Goal: Task Accomplishment & Management: Manage account settings

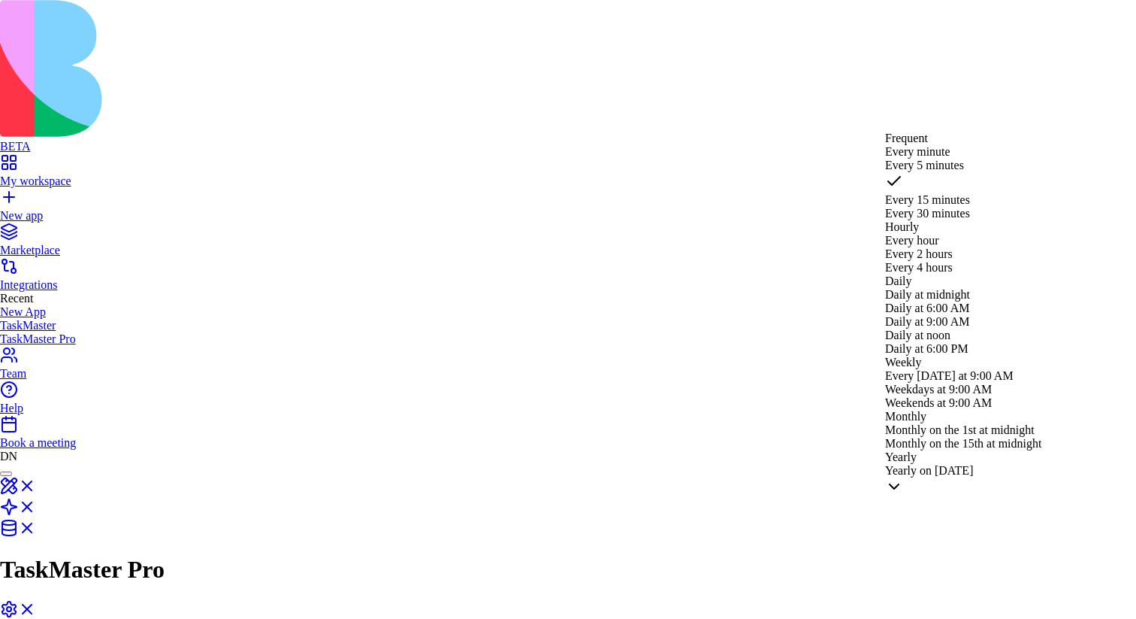
select select "**********"
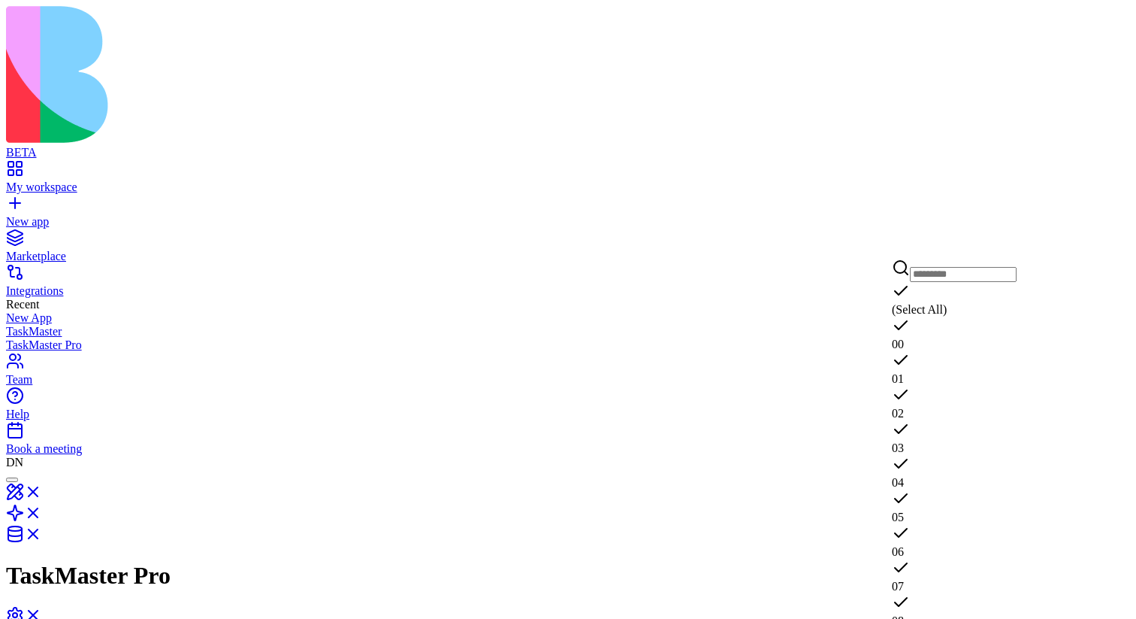
click at [958, 420] on div "03" at bounding box center [954, 437] width 125 height 35
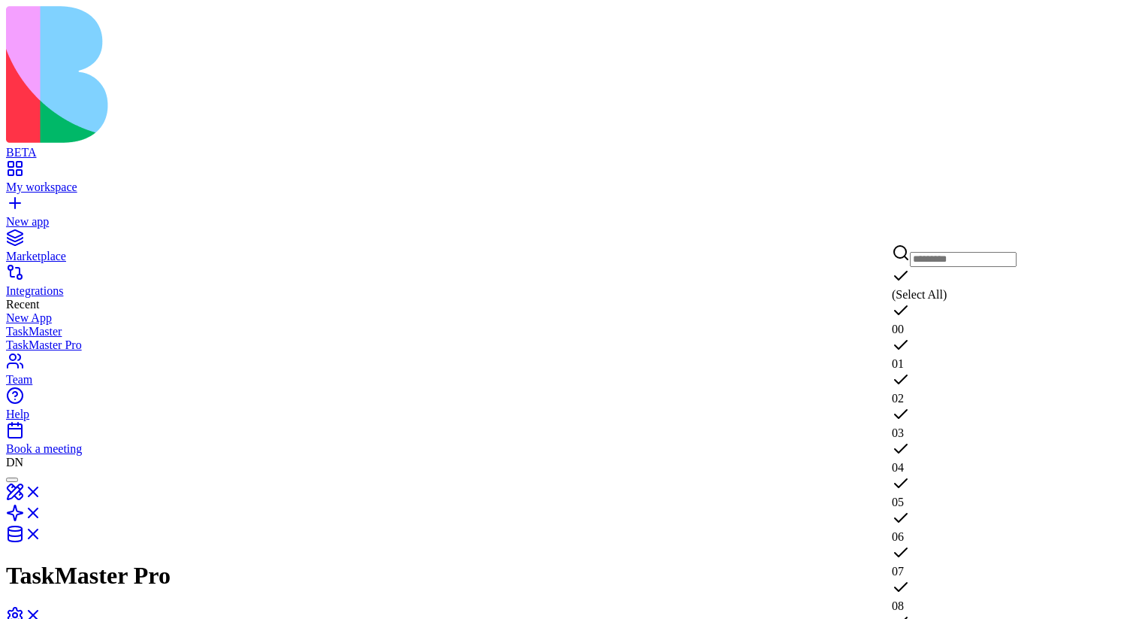
click at [967, 509] on div "06" at bounding box center [954, 526] width 125 height 35
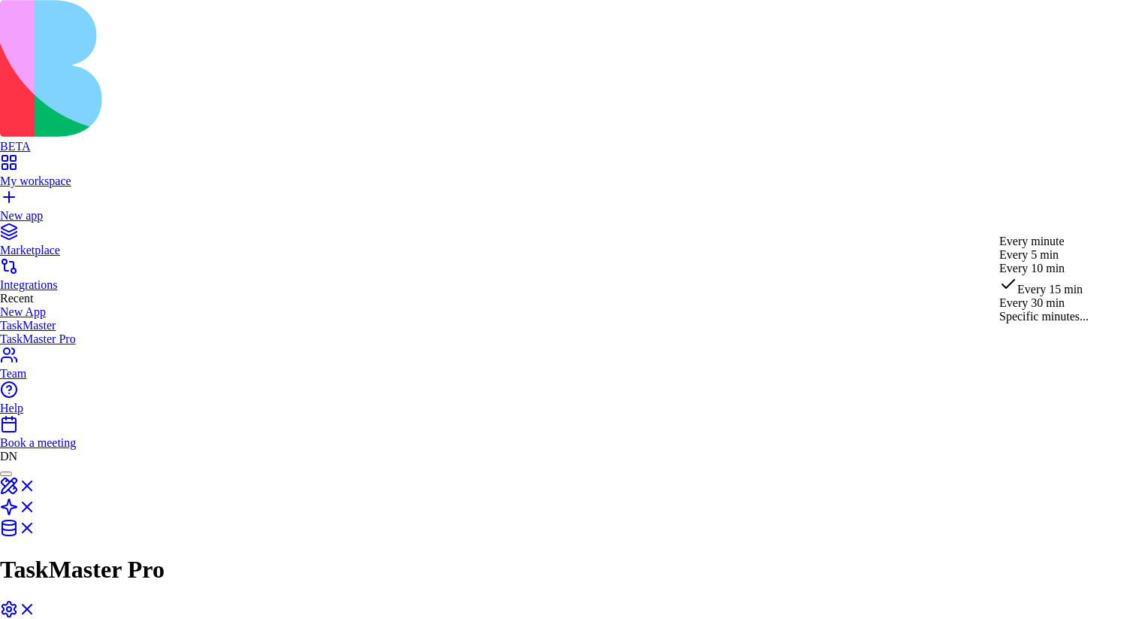
select select "*********"
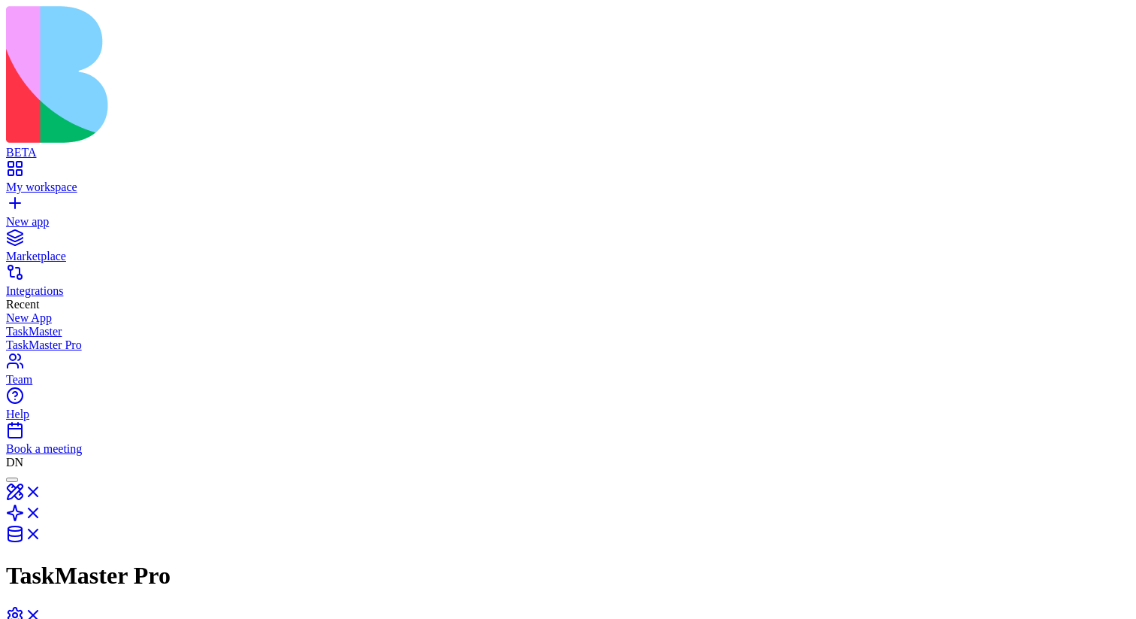
click at [1028, 371] on div "02" at bounding box center [1041, 388] width 125 height 35
click at [1061, 462] on div "04" at bounding box center [1041, 479] width 125 height 35
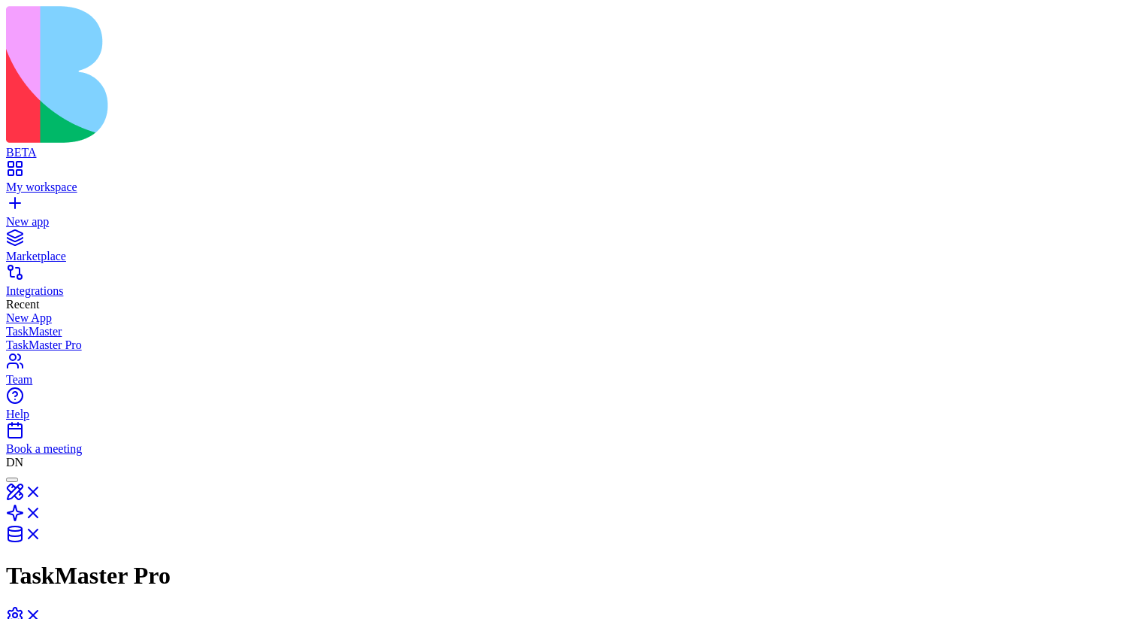
click at [1047, 401] on div "01" at bounding box center [1041, 413] width 125 height 35
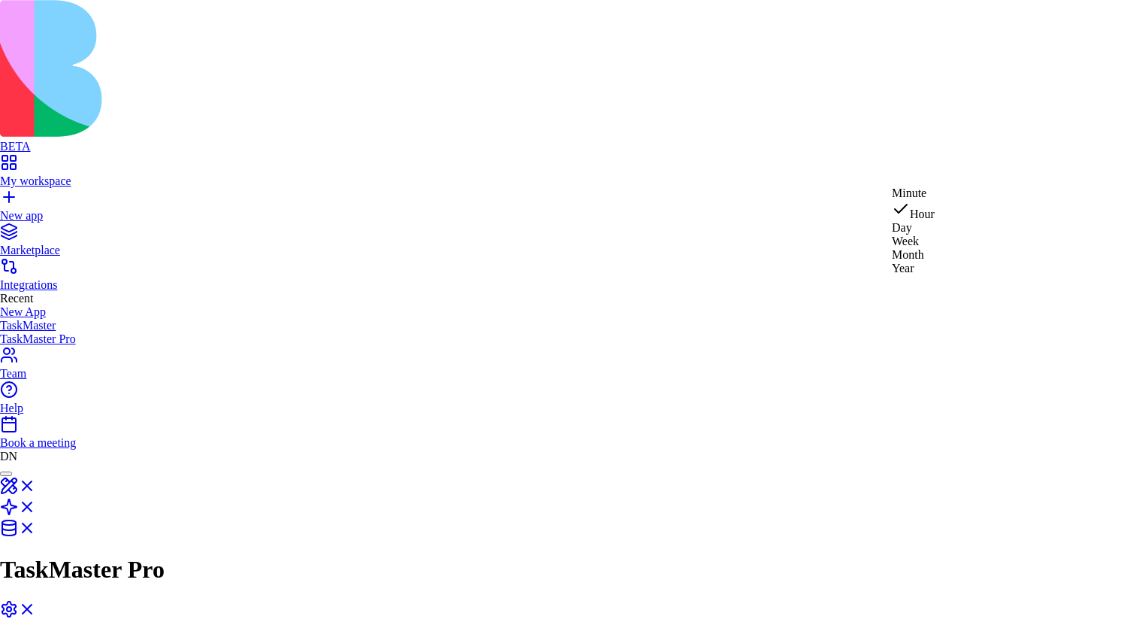
select select "**********"
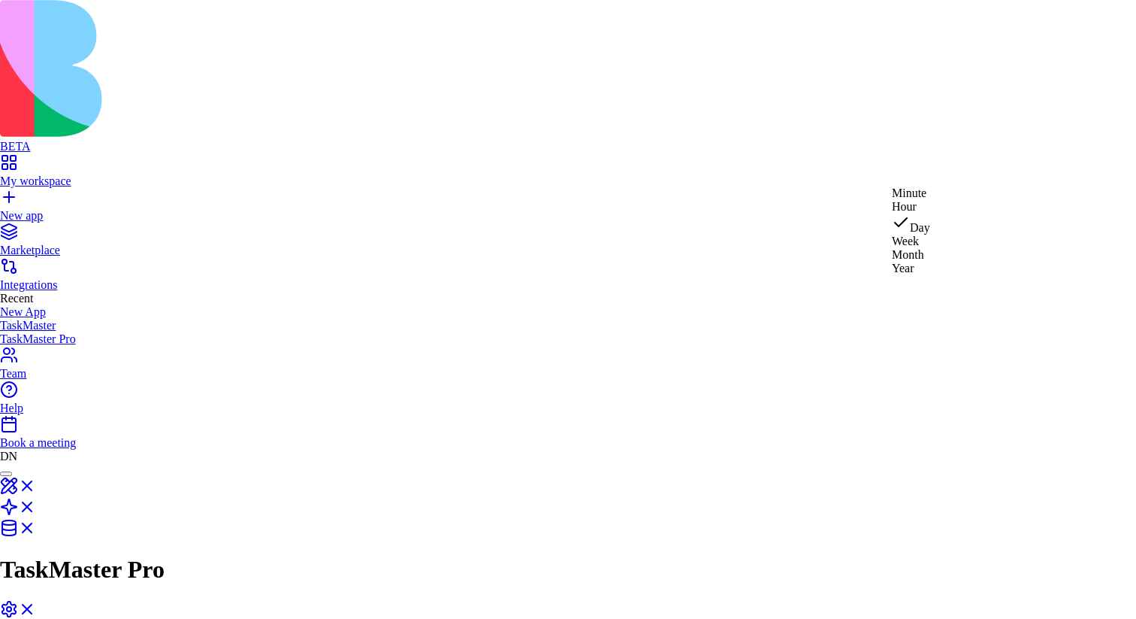
select select "*********"
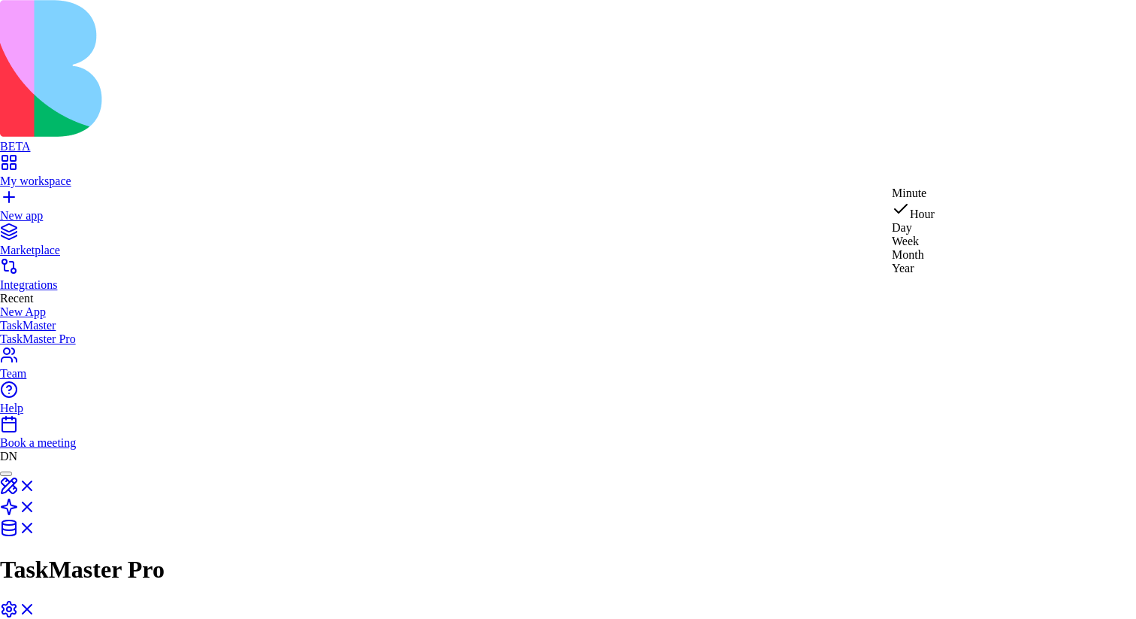
select select "**********"
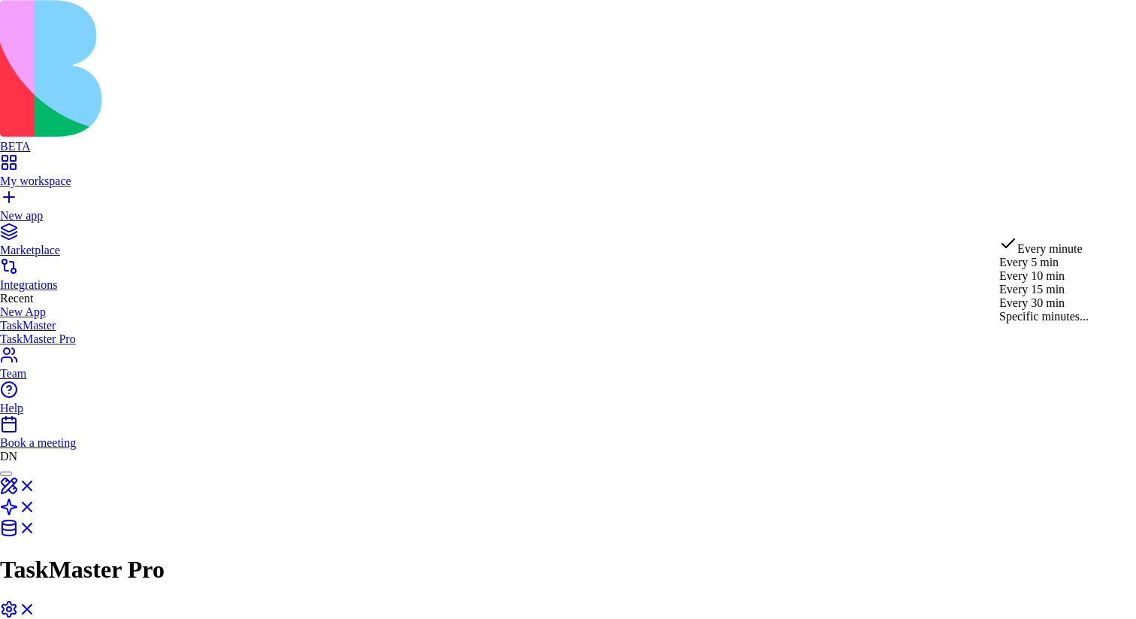
select select "****"
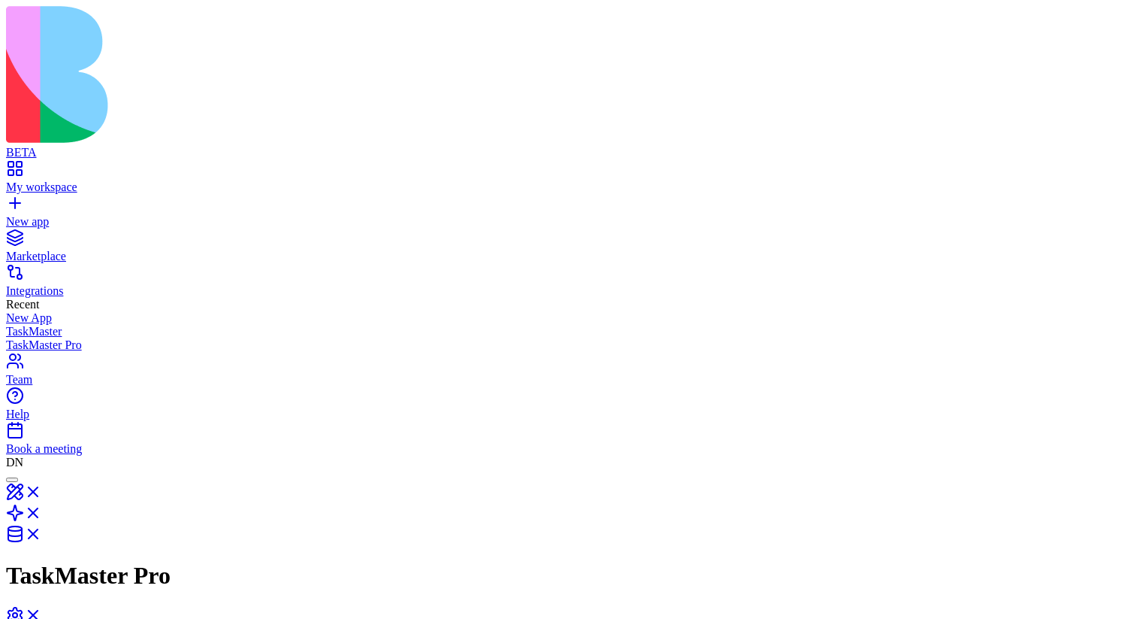
click at [1028, 371] on div "02" at bounding box center [1041, 388] width 125 height 35
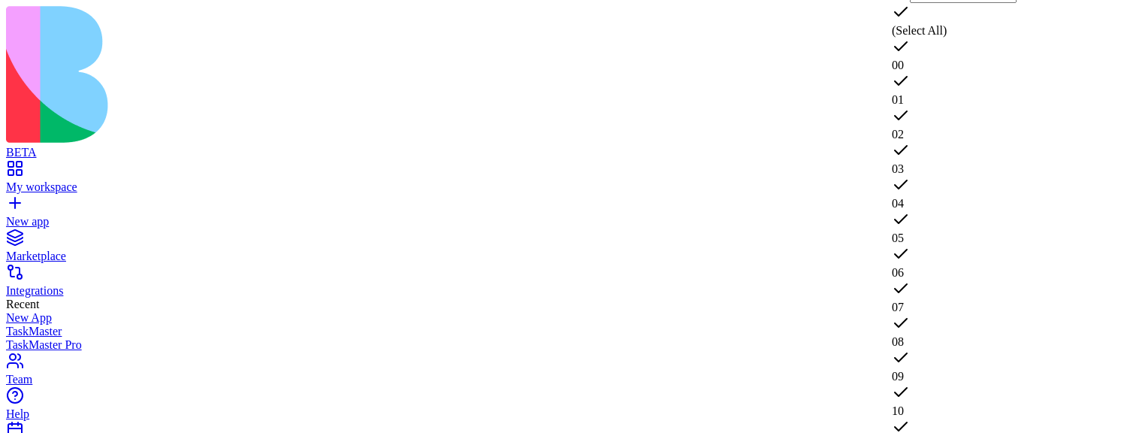
click at [960, 210] on div "05" at bounding box center [954, 227] width 125 height 35
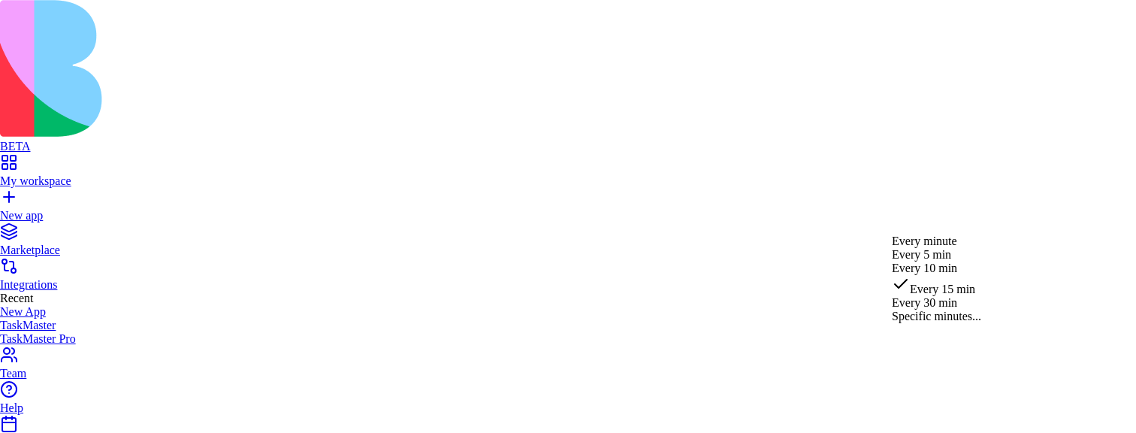
select select "*********"
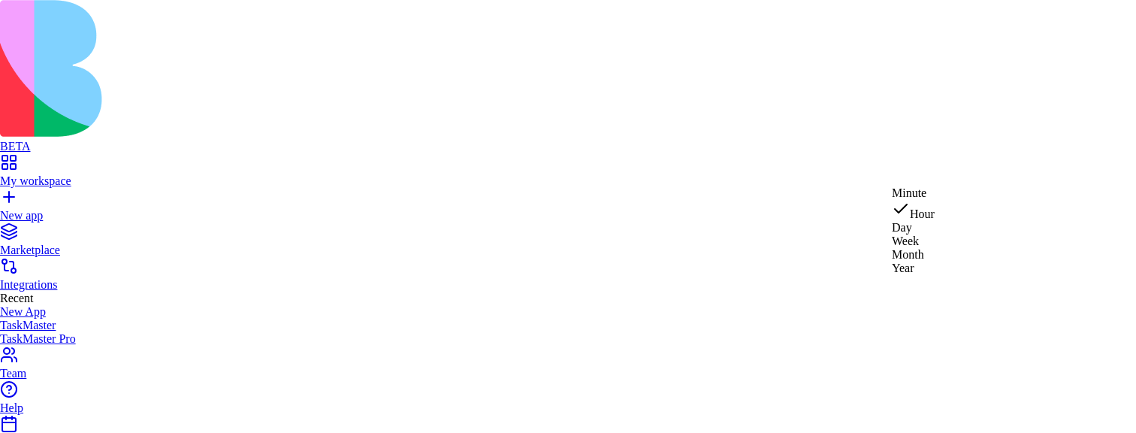
select select "**********"
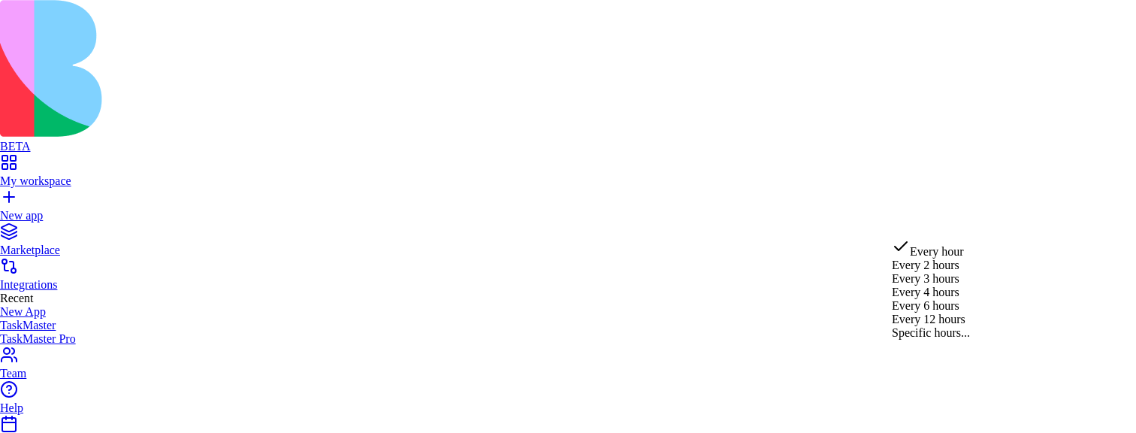
select select "*********"
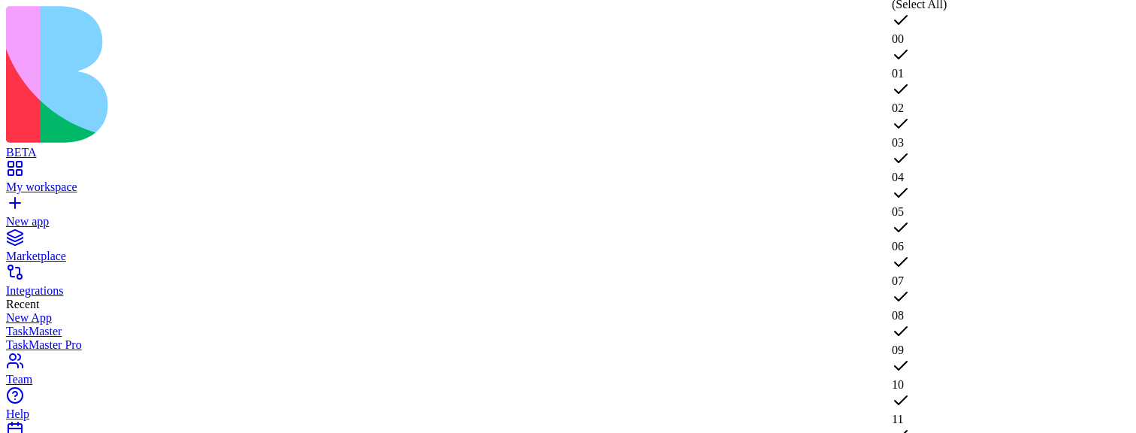
click at [948, 184] on div "05" at bounding box center [954, 201] width 125 height 35
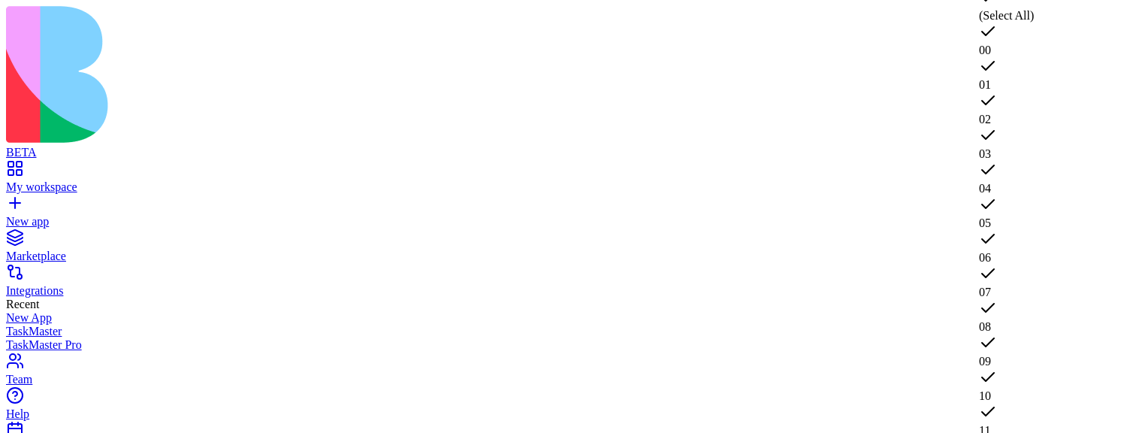
click at [1043, 230] on div "06" at bounding box center [1041, 247] width 125 height 35
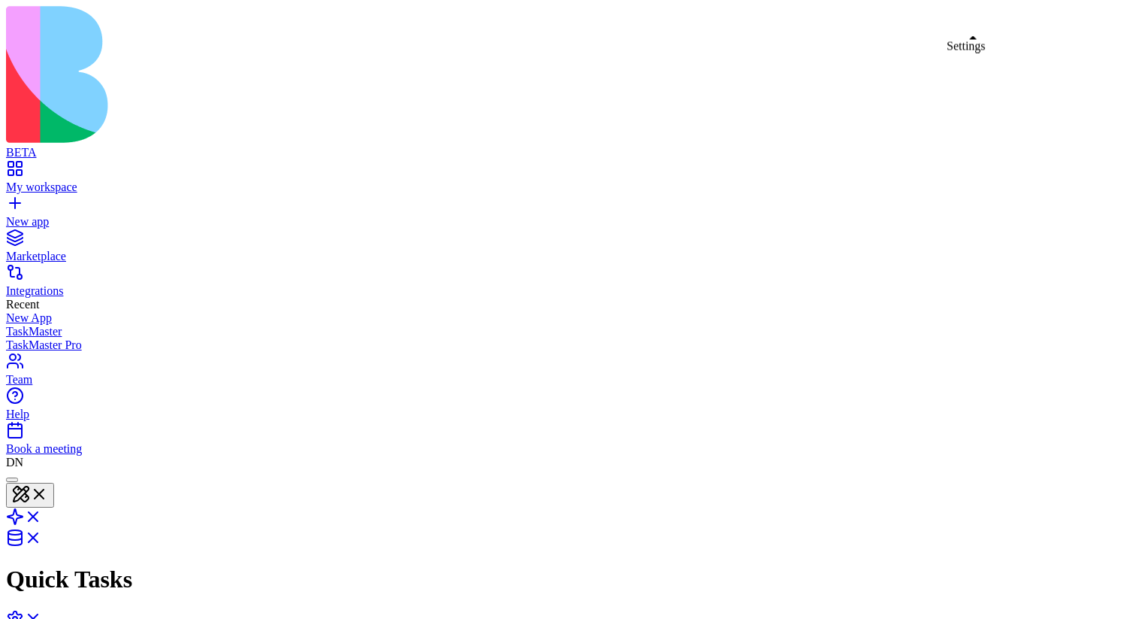
click at [42, 617] on link at bounding box center [24, 623] width 36 height 13
click at [42, 613] on link at bounding box center [24, 619] width 36 height 13
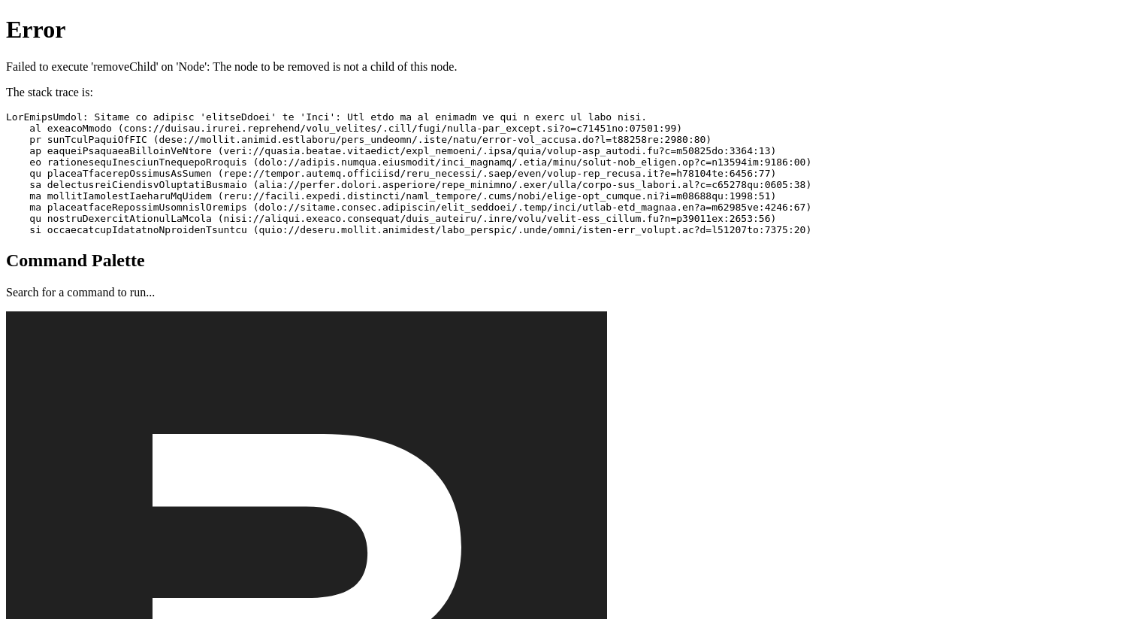
click at [972, 60] on p "Failed to execute 'removeChild' on 'Node': The node to be removed is not a chil…" at bounding box center [568, 67] width 1124 height 14
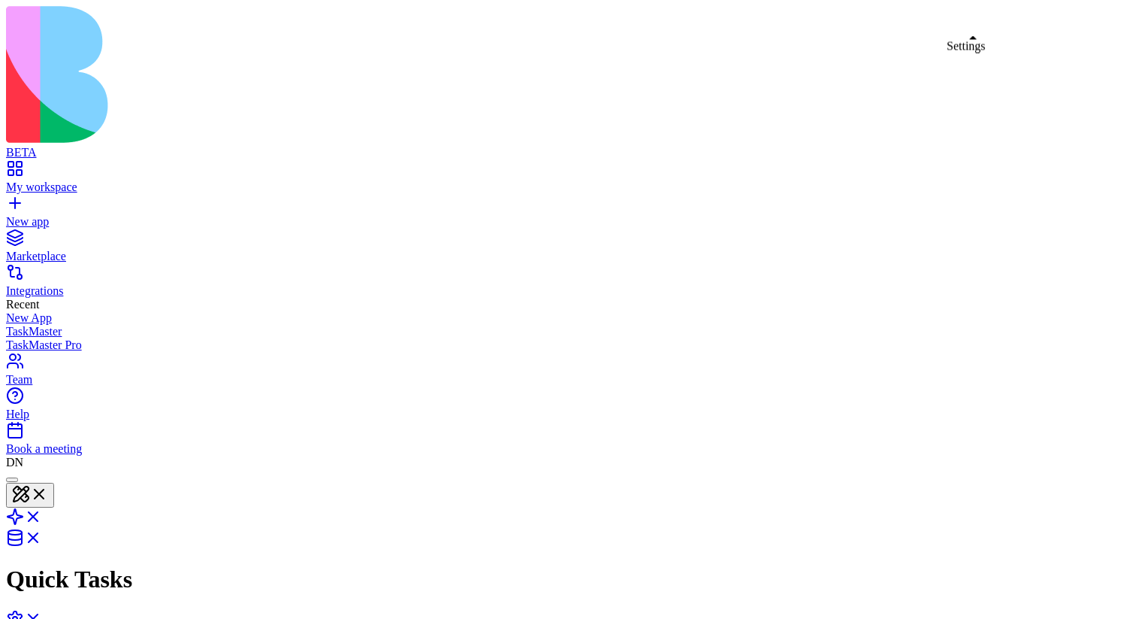
click at [42, 617] on link at bounding box center [24, 623] width 36 height 13
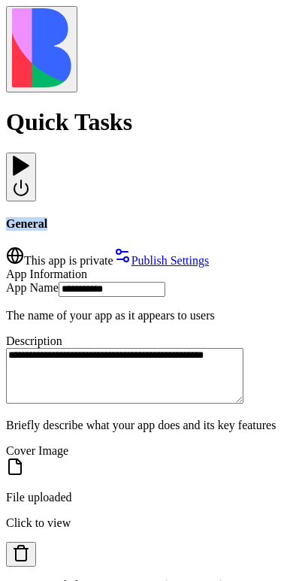
click at [30, 155] on div at bounding box center [21, 177] width 18 height 44
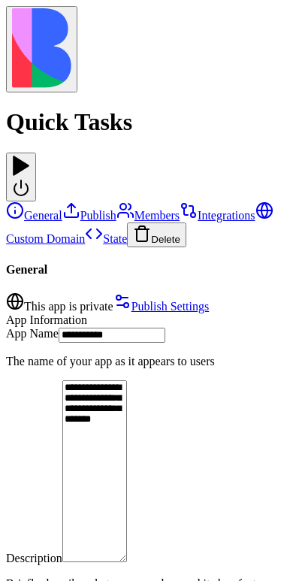
scroll to position [0, 23]
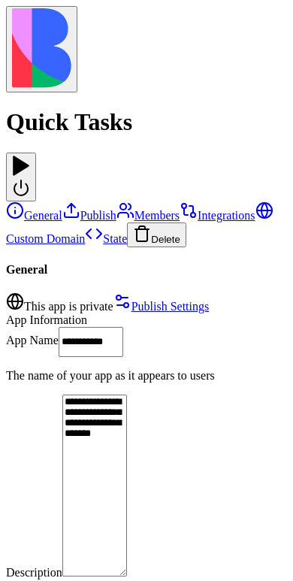
click at [30, 155] on div at bounding box center [21, 155] width 18 height 0
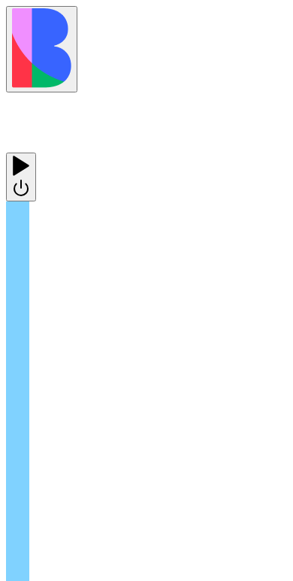
scroll to position [1336, 0]
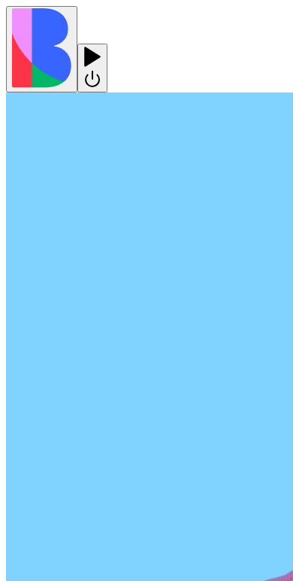
click at [101, 46] on div at bounding box center [92, 68] width 18 height 44
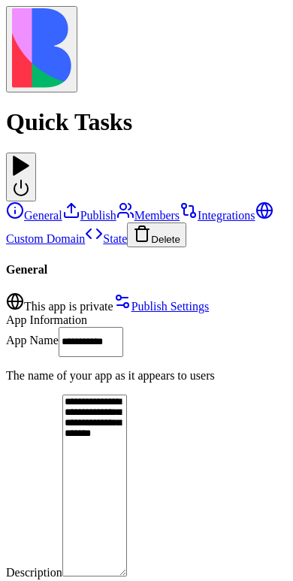
click at [30, 155] on div at bounding box center [21, 155] width 18 height 0
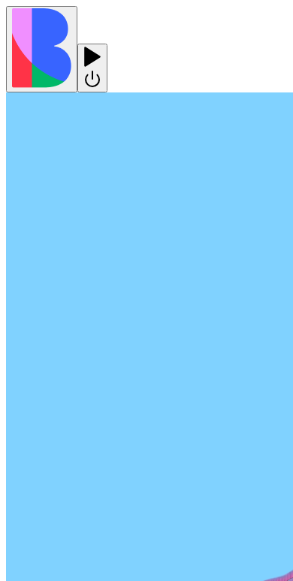
click at [101, 46] on div at bounding box center [92, 68] width 18 height 44
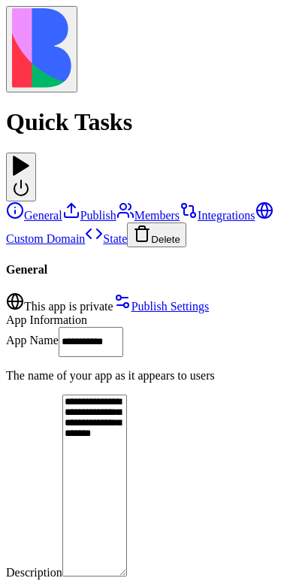
click at [30, 155] on div at bounding box center [21, 155] width 18 height 0
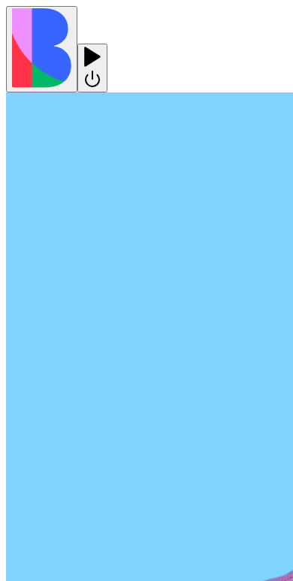
scroll to position [1400, 0]
click at [101, 46] on div at bounding box center [92, 68] width 18 height 44
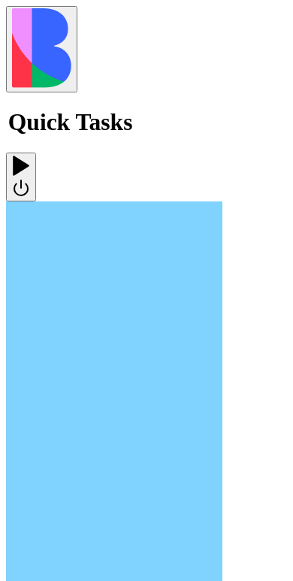
click at [23, 155] on div at bounding box center [14, 155] width 18 height 0
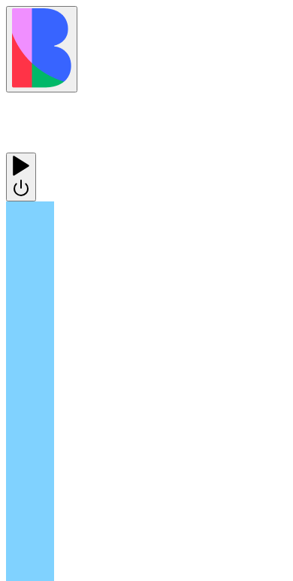
click at [30, 155] on div at bounding box center [21, 177] width 18 height 44
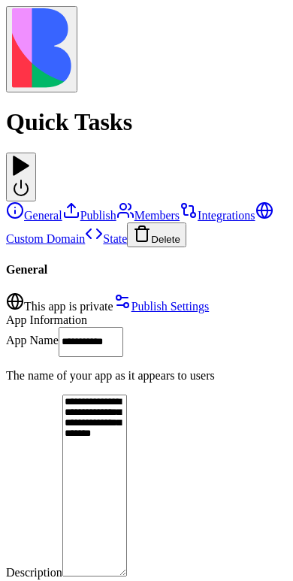
click at [30, 155] on div at bounding box center [21, 155] width 18 height 0
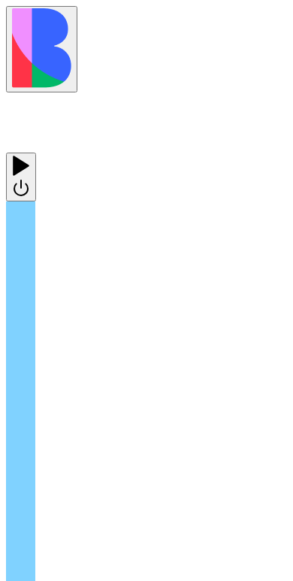
scroll to position [1336, 0]
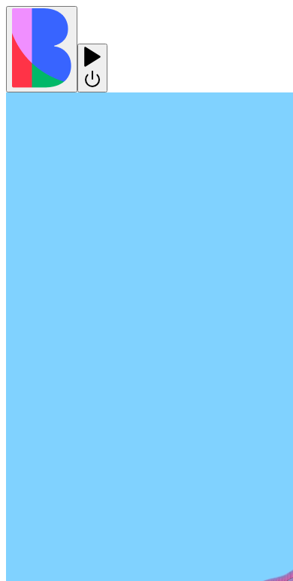
click at [101, 46] on div at bounding box center [92, 68] width 18 height 44
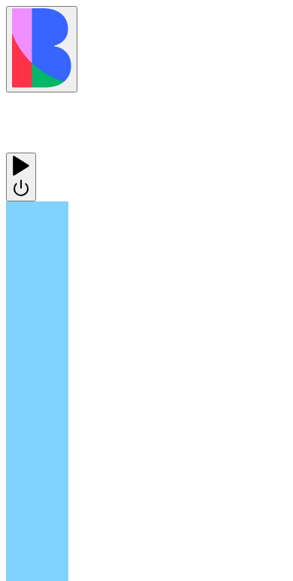
click at [29, 155] on div at bounding box center [20, 155] width 18 height 0
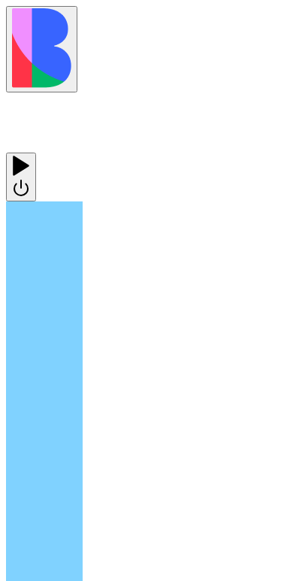
click at [30, 155] on div at bounding box center [21, 177] width 18 height 44
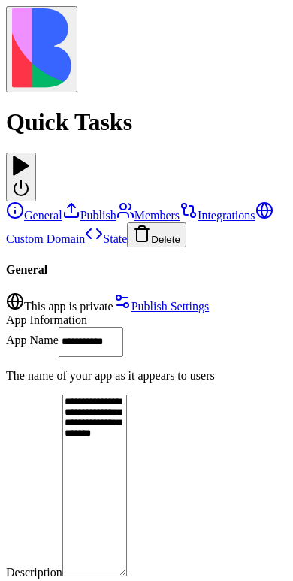
click at [30, 155] on div at bounding box center [21, 155] width 18 height 0
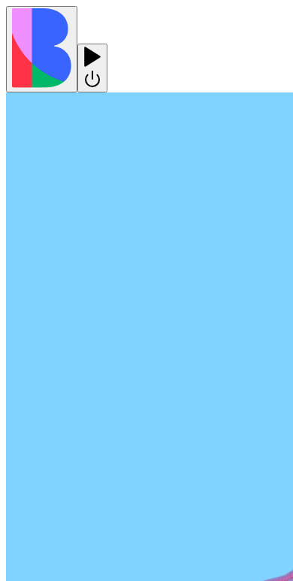
click at [101, 46] on div at bounding box center [92, 68] width 18 height 44
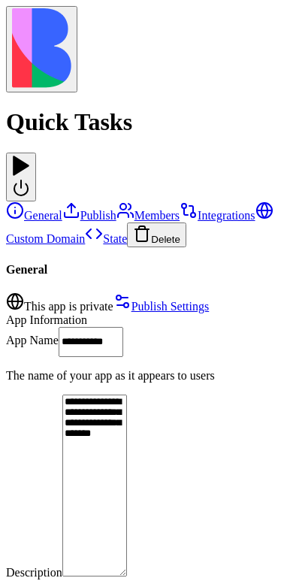
click at [252, 292] on div "This app is private Publish Settings" at bounding box center [146, 302] width 281 height 21
click at [85, 209] on link "Publish" at bounding box center [89, 215] width 54 height 13
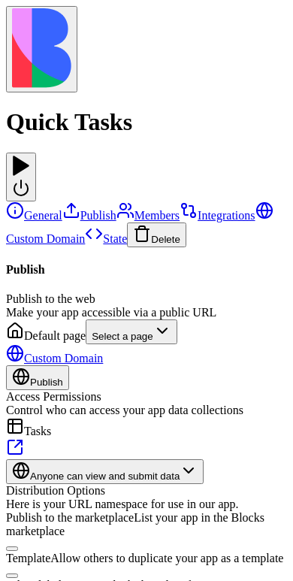
click at [117, 209] on link "Members" at bounding box center [148, 215] width 63 height 13
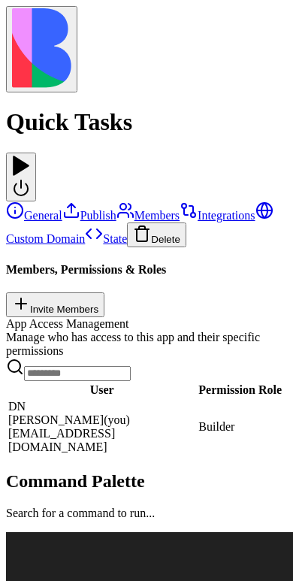
click at [241, 263] on div "Members, Permissions & Roles Invite Members" at bounding box center [146, 290] width 281 height 54
click at [180, 209] on link "Integrations" at bounding box center [217, 215] width 75 height 13
